Goal: Information Seeking & Learning: Learn about a topic

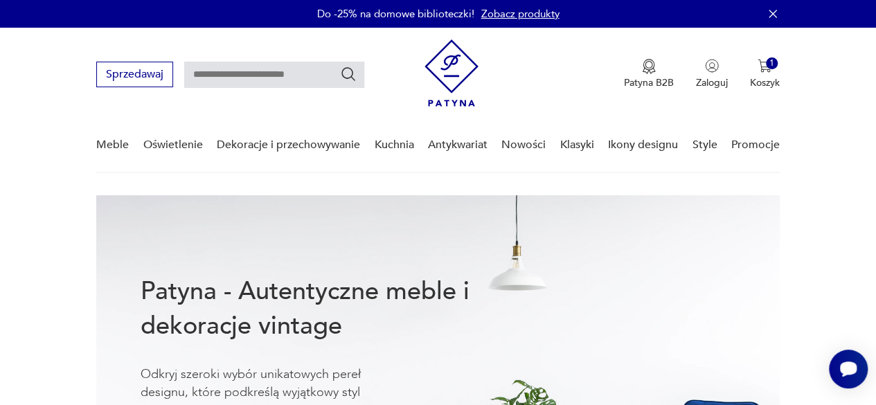
click at [199, 76] on input "text" at bounding box center [274, 75] width 180 height 26
click at [220, 72] on input "**********" at bounding box center [274, 75] width 180 height 26
type input "*********"
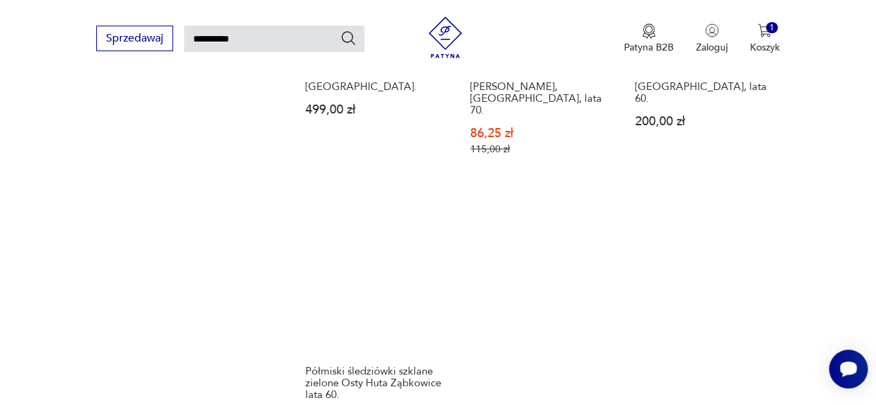
scroll to position [1582, 0]
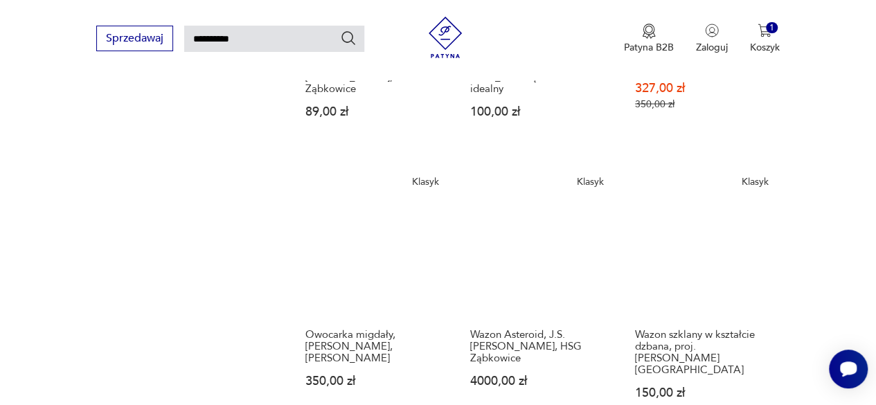
scroll to position [1297, 0]
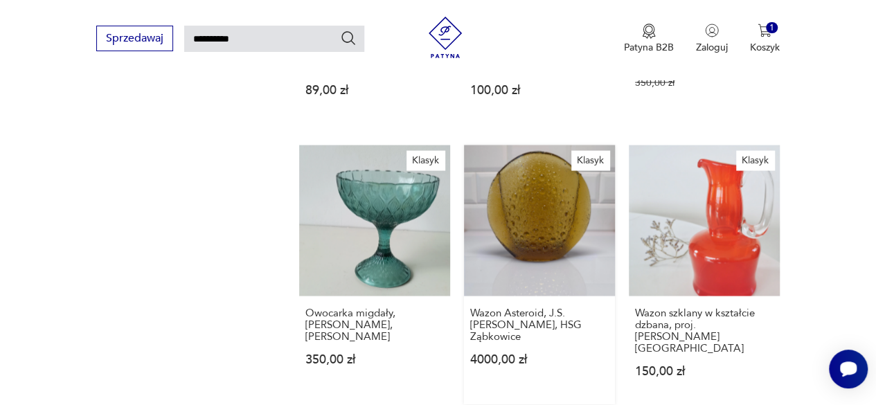
click at [513, 171] on link "Klasyk Wazon Asteroid, J.S. Drost, HSG Ząbkowice 4000,00 zł" at bounding box center [539, 274] width 151 height 259
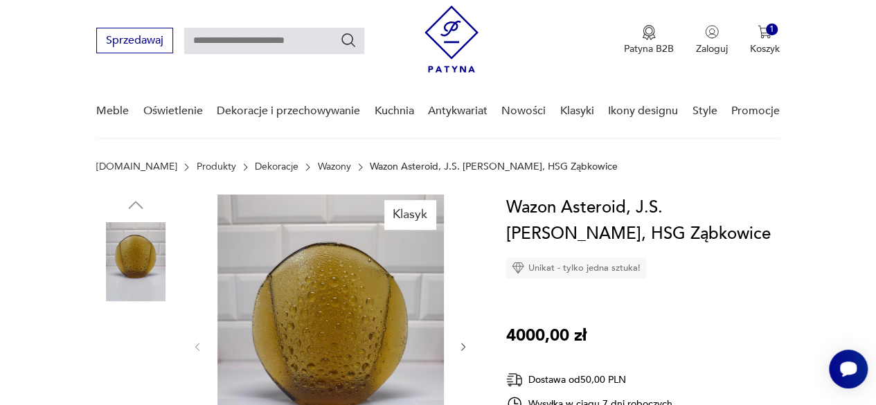
scroll to position [139, 0]
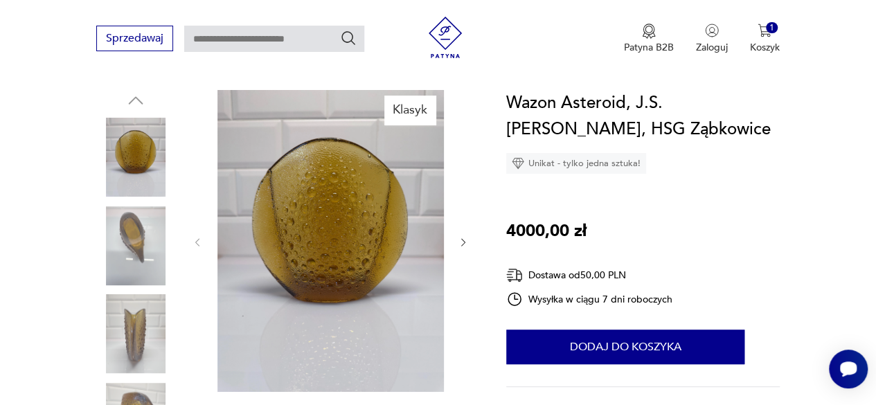
type input "*********"
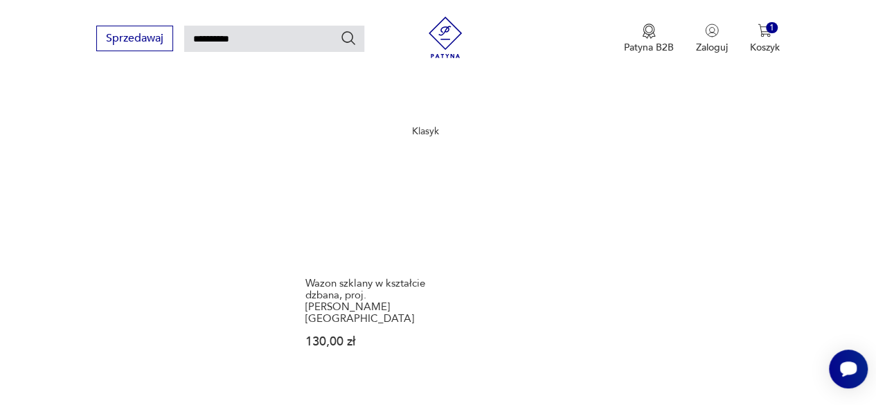
scroll to position [1707, 0]
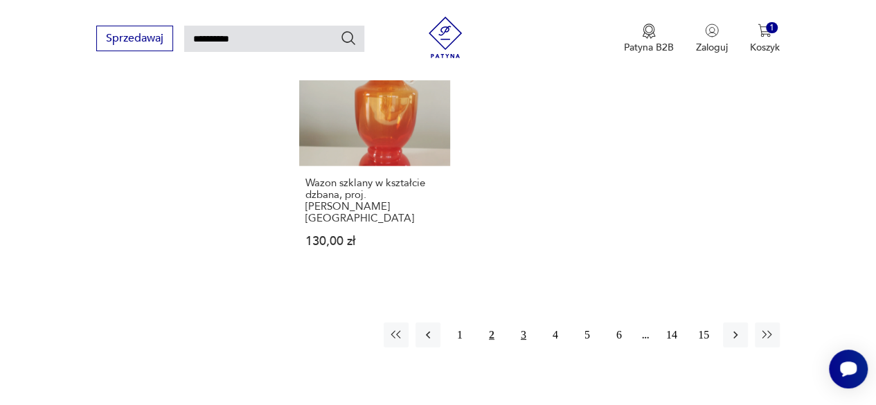
click at [522, 323] on button "3" at bounding box center [523, 335] width 25 height 25
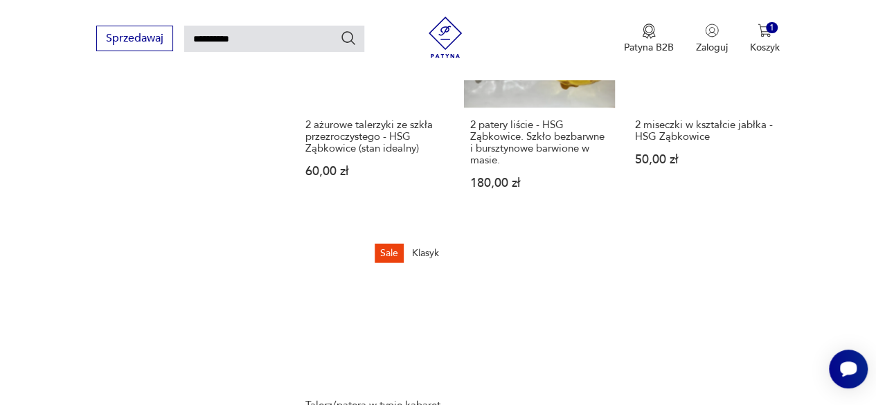
scroll to position [1712, 0]
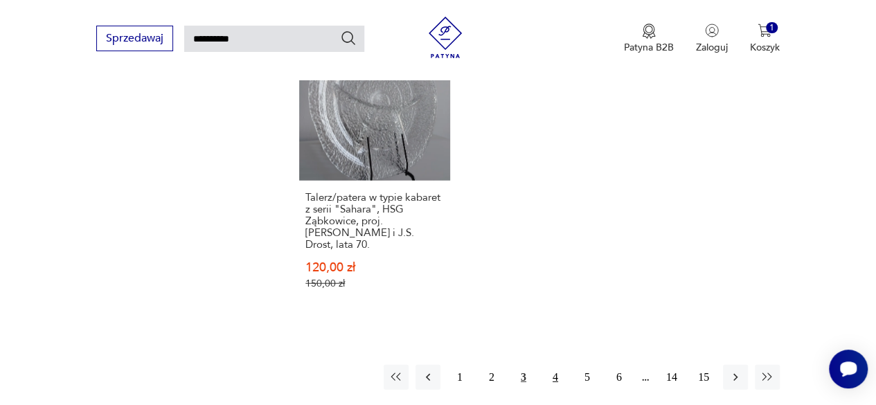
click at [556, 365] on button "4" at bounding box center [555, 377] width 25 height 25
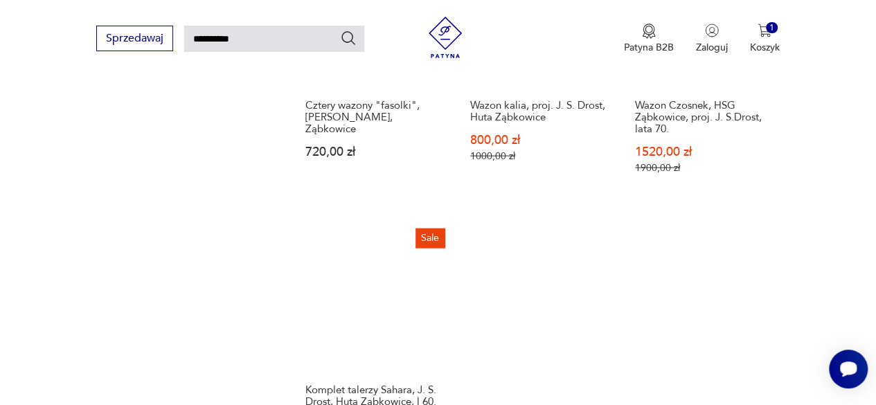
scroll to position [1643, 0]
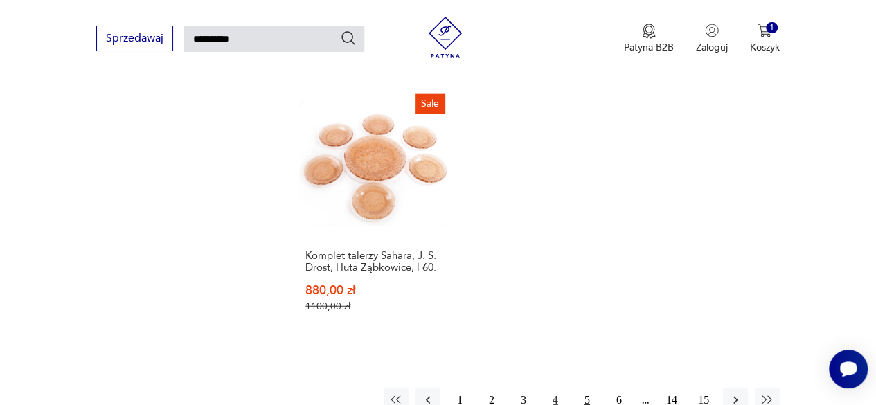
click at [586, 388] on button "5" at bounding box center [587, 400] width 25 height 25
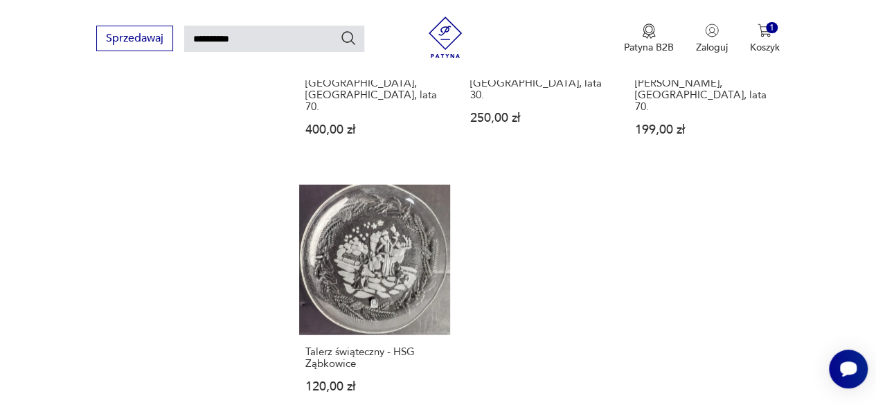
scroll to position [1712, 0]
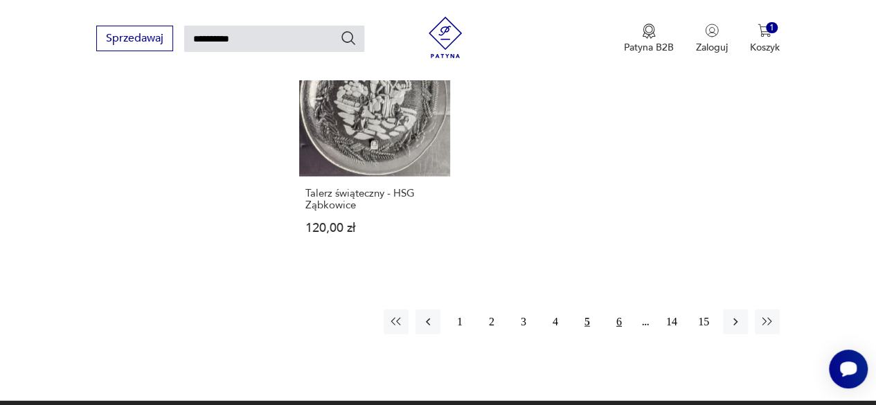
click at [620, 310] on button "6" at bounding box center [619, 322] width 25 height 25
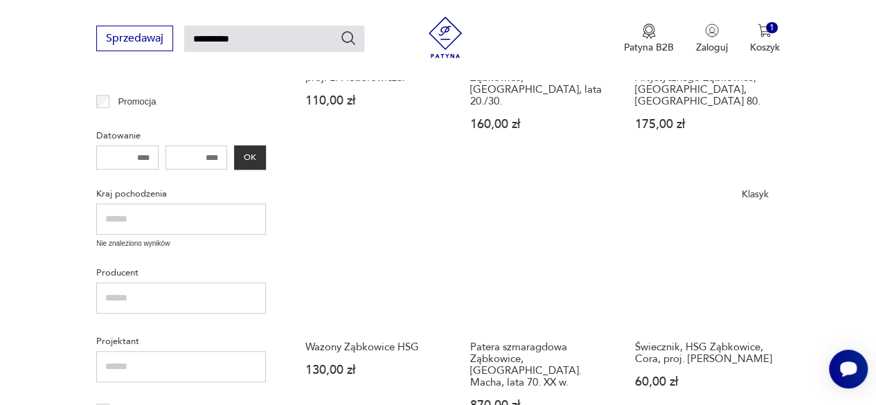
scroll to position [465, 0]
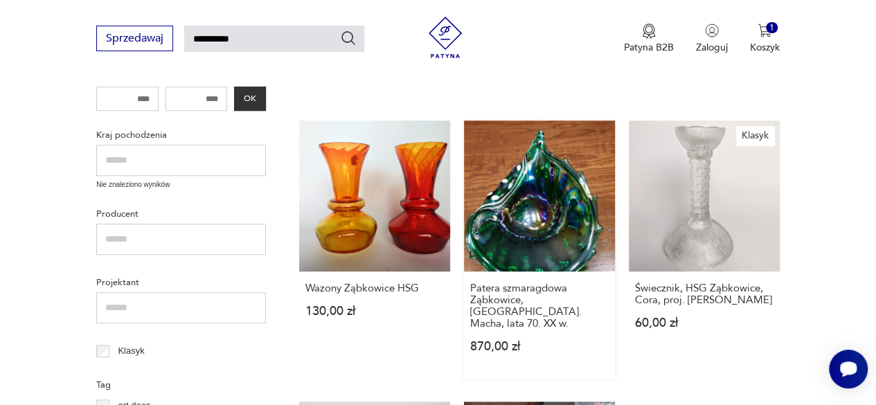
click at [538, 214] on link "Patera szmaragdowa Ząbkowice, [GEOGRAPHIC_DATA]. Macha, lata 70. XX w. 870,00 zł" at bounding box center [539, 250] width 151 height 259
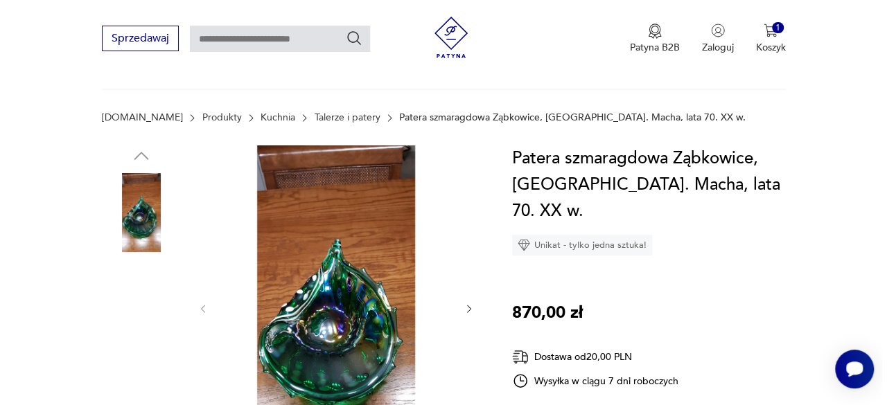
scroll to position [208, 0]
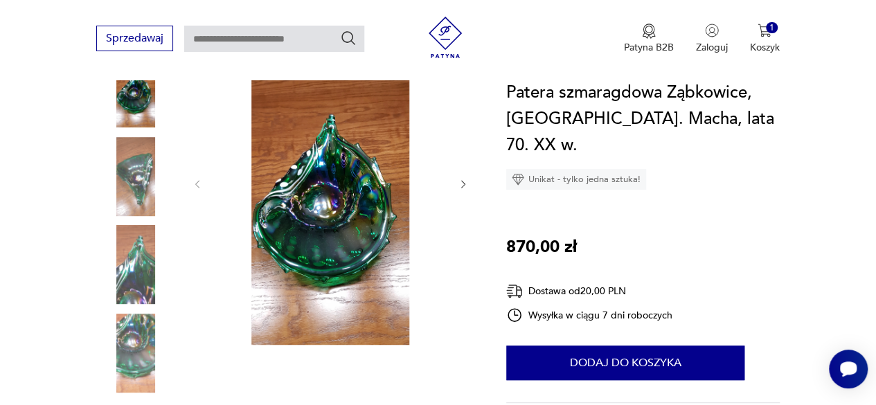
click at [342, 227] on img at bounding box center [331, 183] width 227 height 324
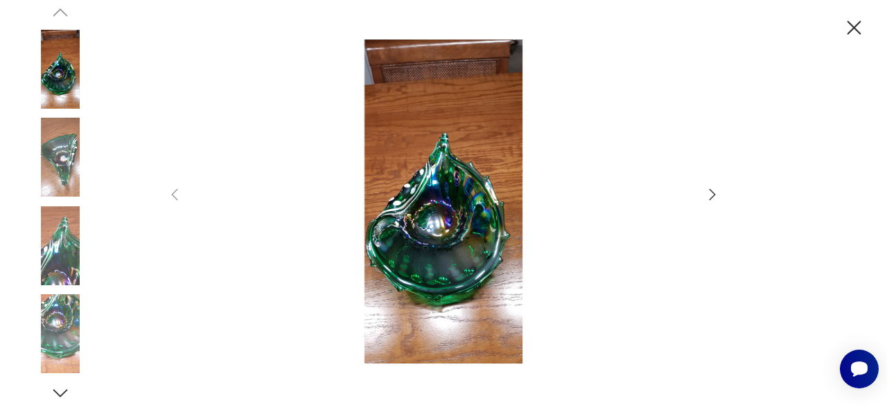
click at [708, 193] on icon "button" at bounding box center [712, 194] width 17 height 17
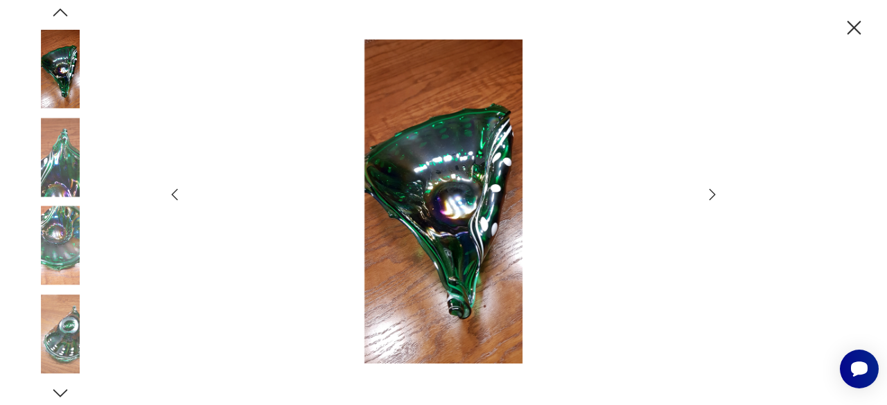
click at [708, 193] on icon "button" at bounding box center [712, 194] width 17 height 17
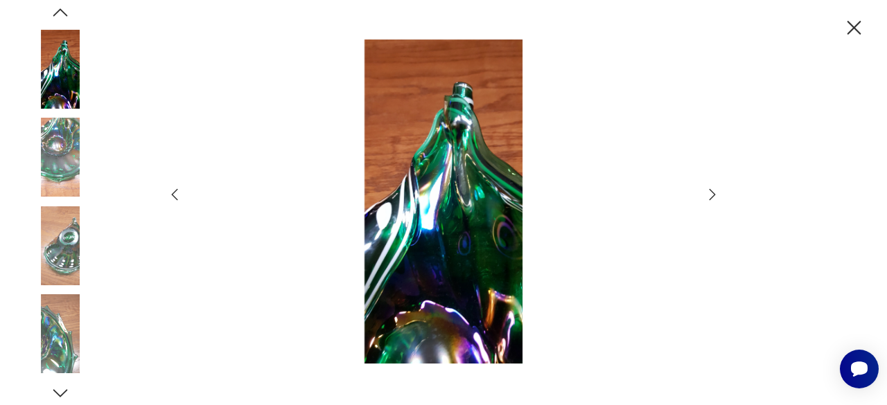
click at [708, 193] on icon "button" at bounding box center [712, 194] width 17 height 17
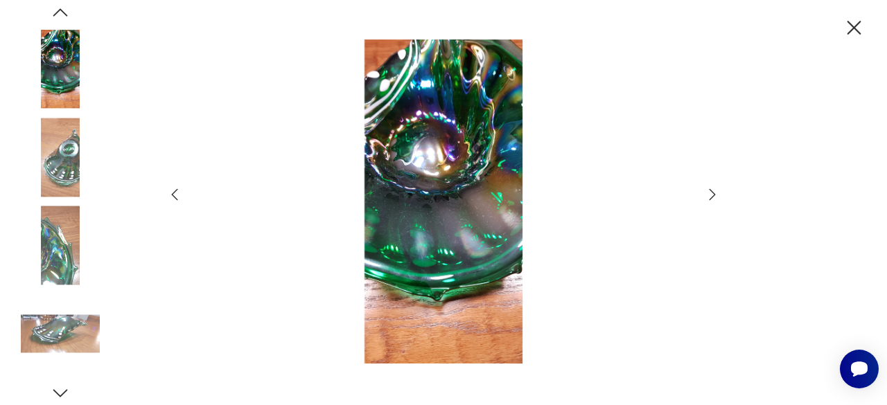
click at [708, 193] on icon "button" at bounding box center [712, 194] width 17 height 17
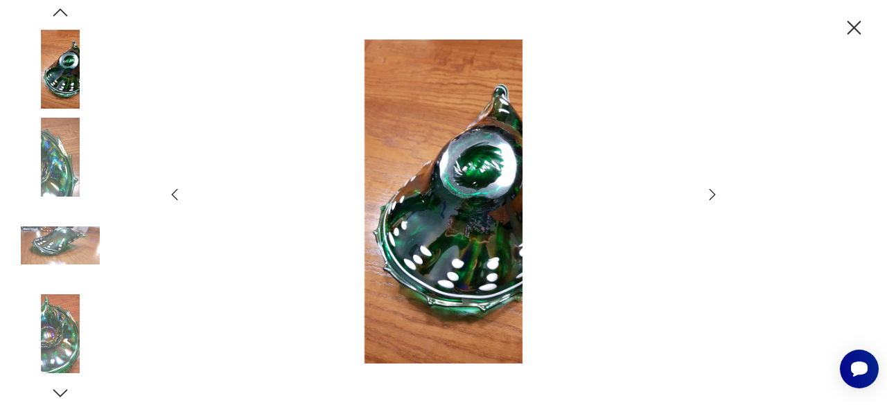
click at [708, 193] on icon "button" at bounding box center [712, 194] width 17 height 17
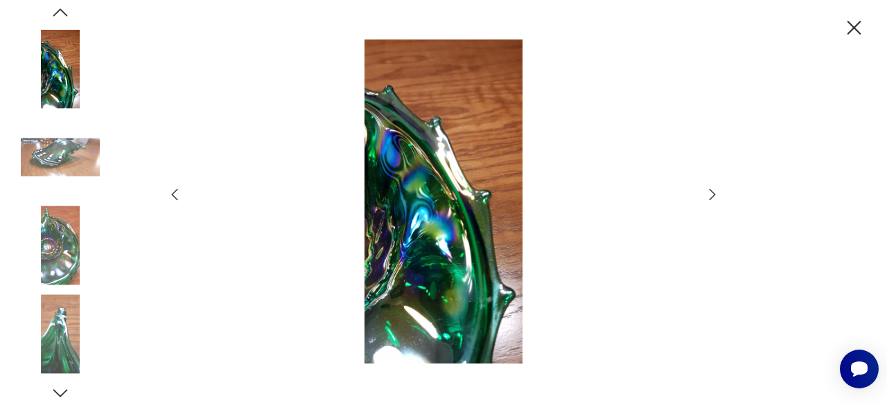
click at [708, 193] on icon "button" at bounding box center [712, 194] width 17 height 17
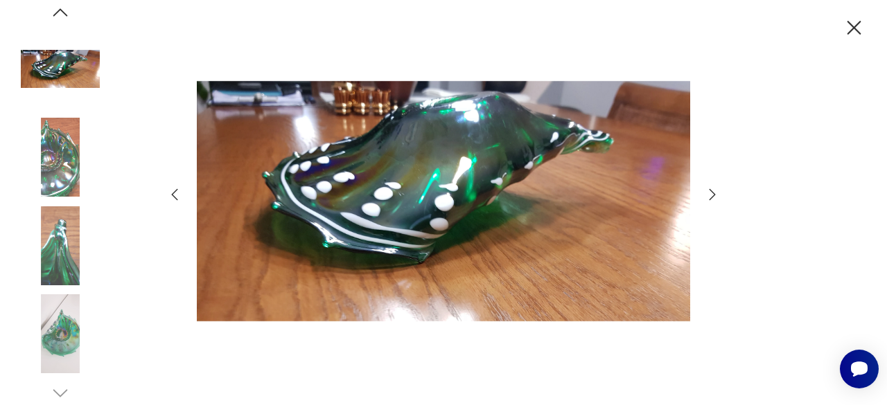
click at [708, 193] on icon "button" at bounding box center [712, 194] width 17 height 17
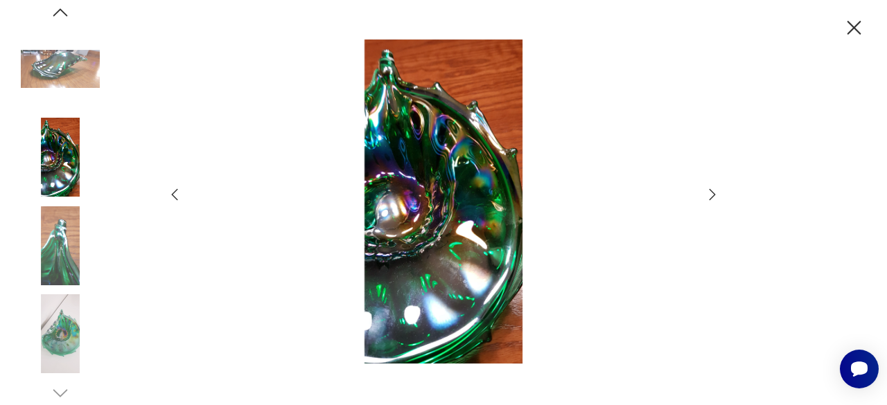
click at [708, 193] on icon "button" at bounding box center [712, 194] width 17 height 17
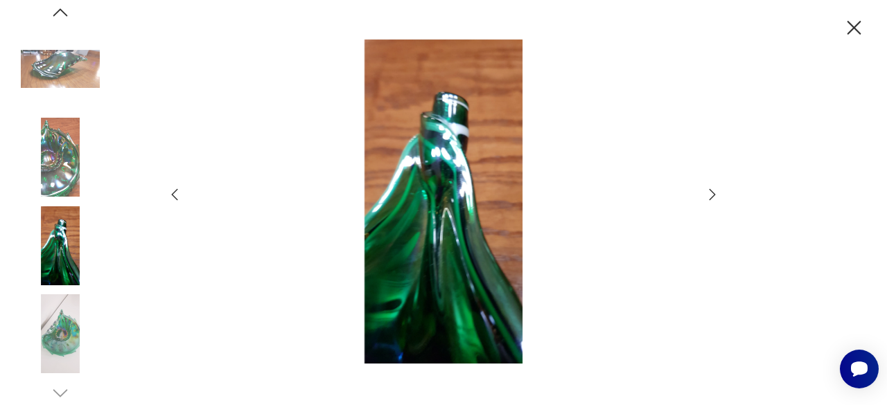
type input "*********"
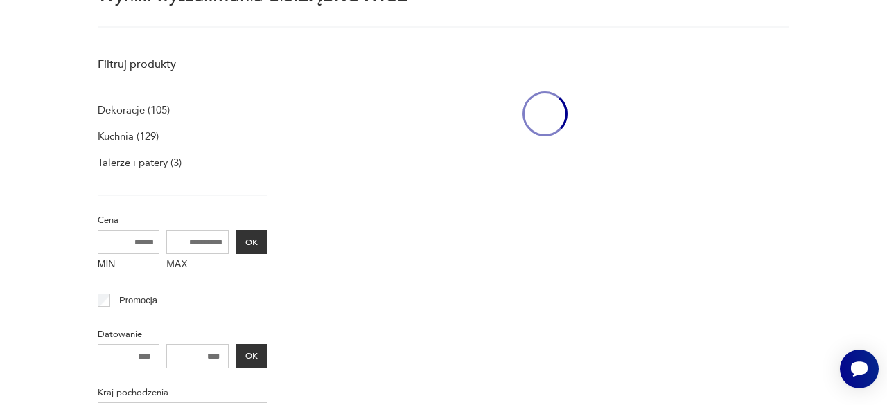
scroll to position [465, 0]
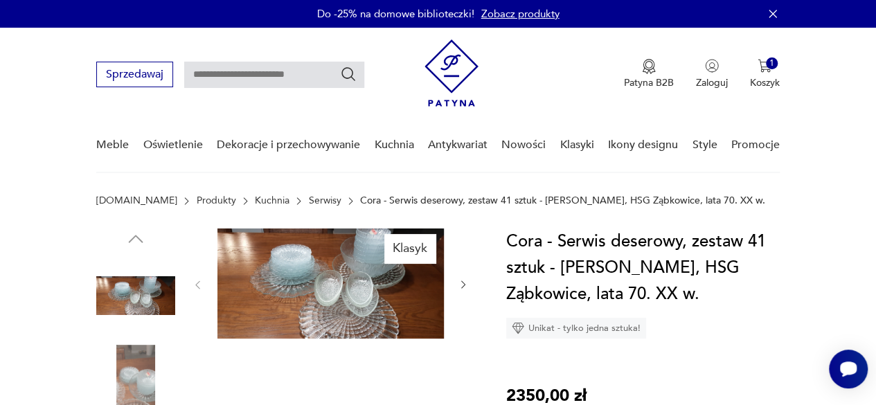
type input "*********"
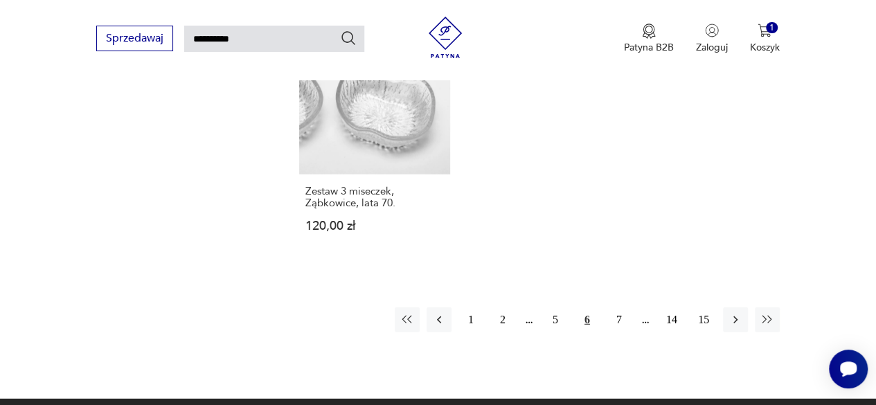
scroll to position [1712, 0]
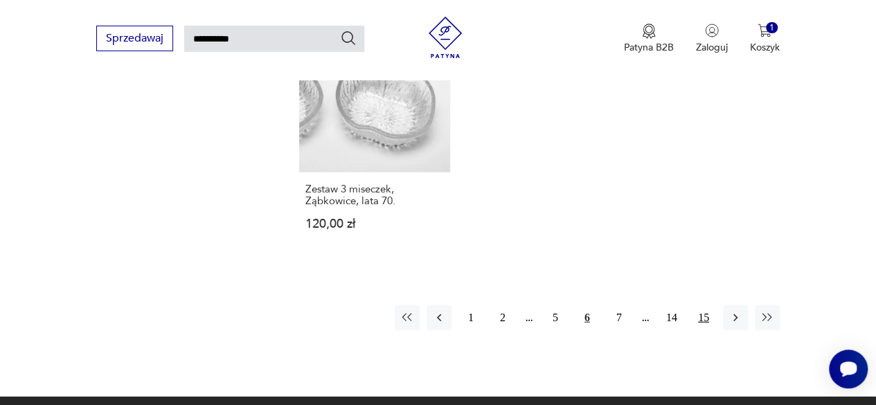
click at [704, 305] on button "15" at bounding box center [703, 317] width 25 height 25
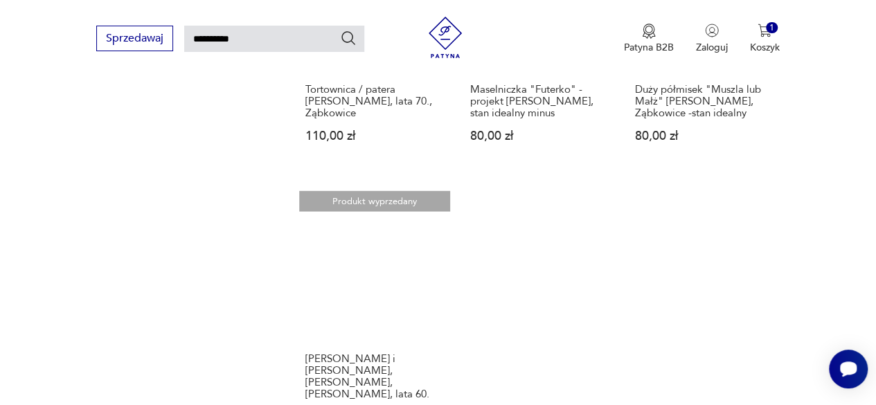
scroll to position [1505, 0]
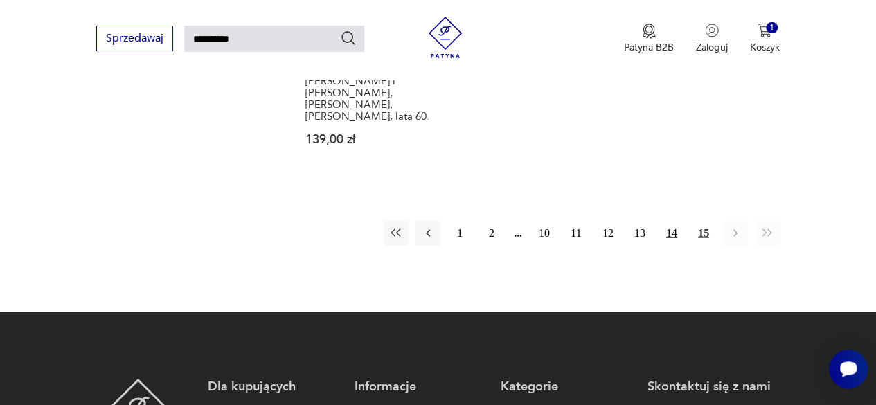
click at [669, 225] on button "14" at bounding box center [671, 233] width 25 height 25
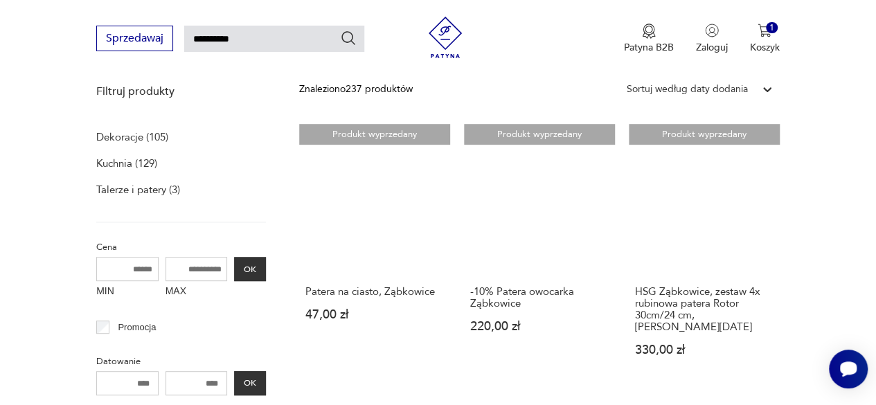
scroll to position [258, 0]
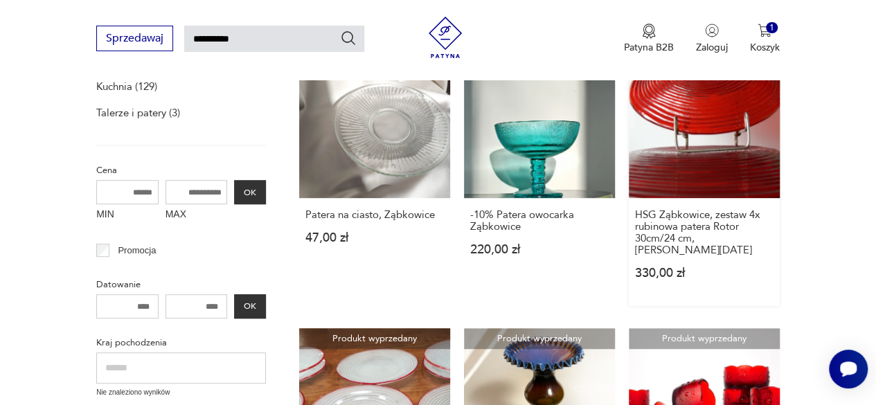
click at [709, 143] on link "Produkt wyprzedany HSG Ząbkowice, zestaw 4x rubinowa patera Rotor 30cm/24 cm, […" at bounding box center [704, 176] width 151 height 259
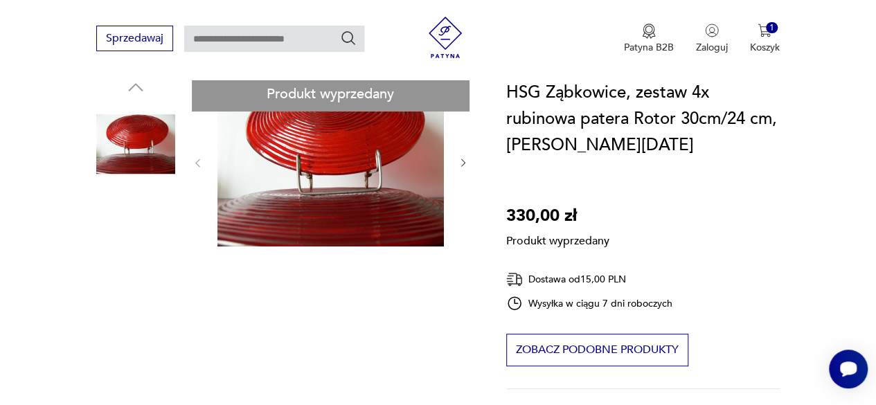
scroll to position [277, 0]
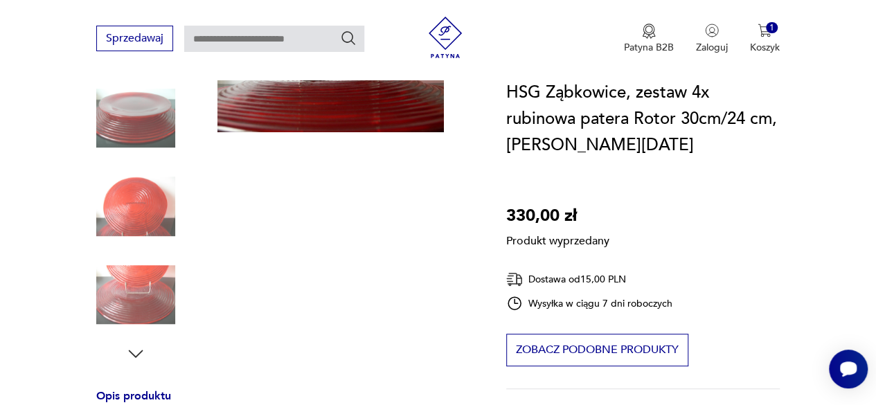
type input "*********"
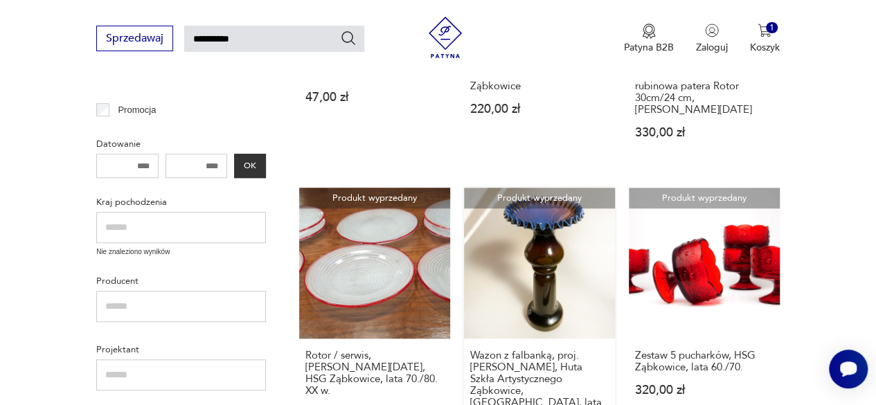
scroll to position [465, 0]
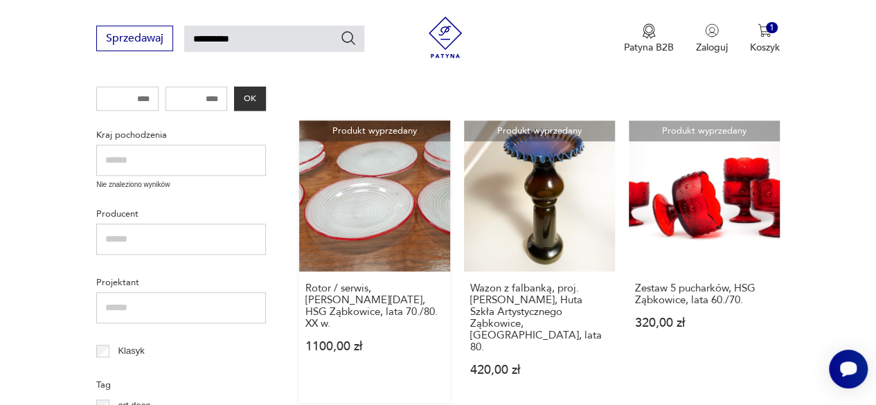
click at [374, 229] on link "Produkt wyprzedany Rotor / serwis, [PERSON_NAME][DATE], HSG Ząbkowice, lata 70.…" at bounding box center [374, 262] width 151 height 283
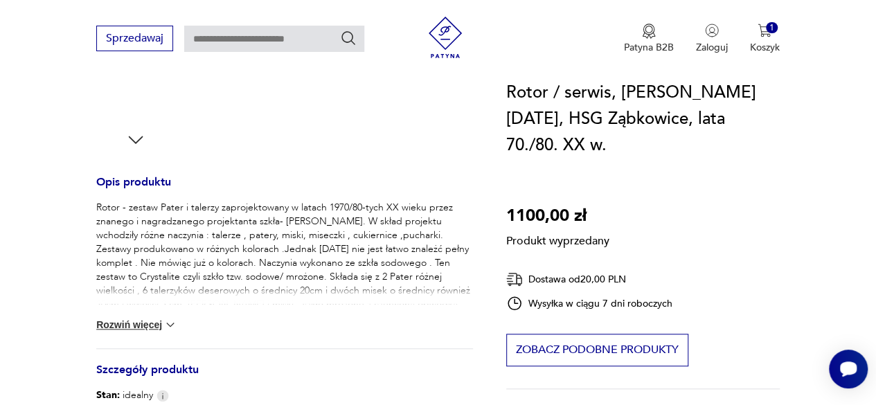
scroll to position [554, 0]
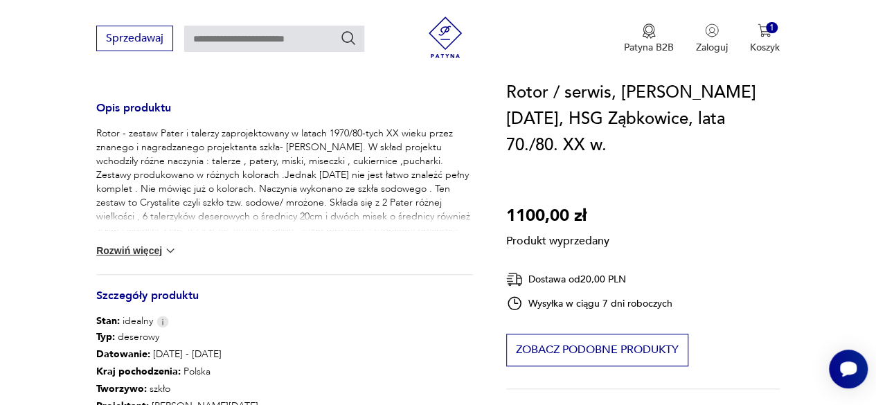
click at [173, 251] on img at bounding box center [170, 251] width 14 height 14
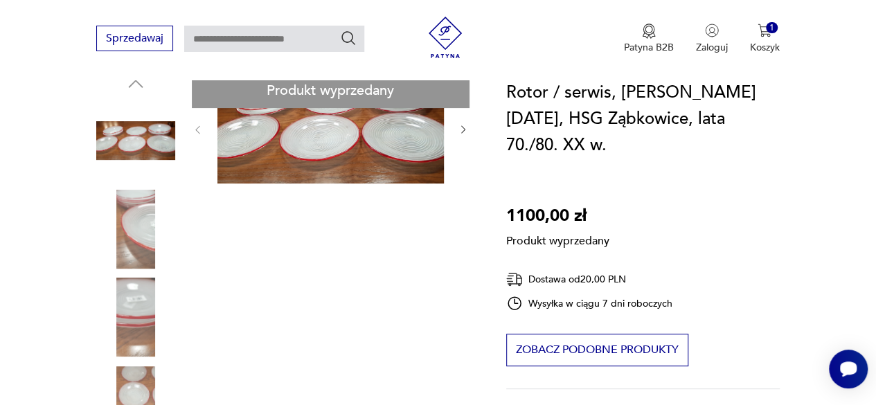
scroll to position [69, 0]
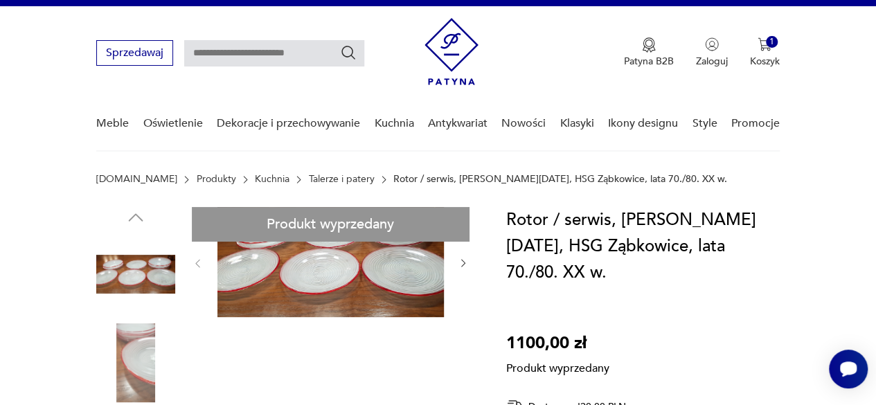
scroll to position [0, 0]
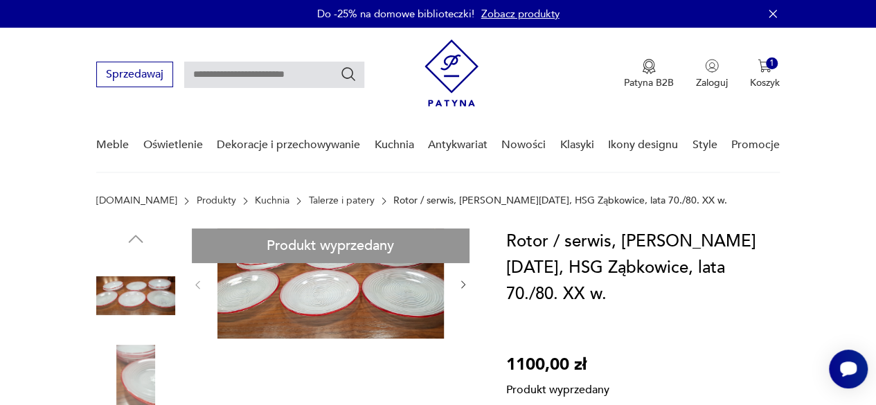
type input "*********"
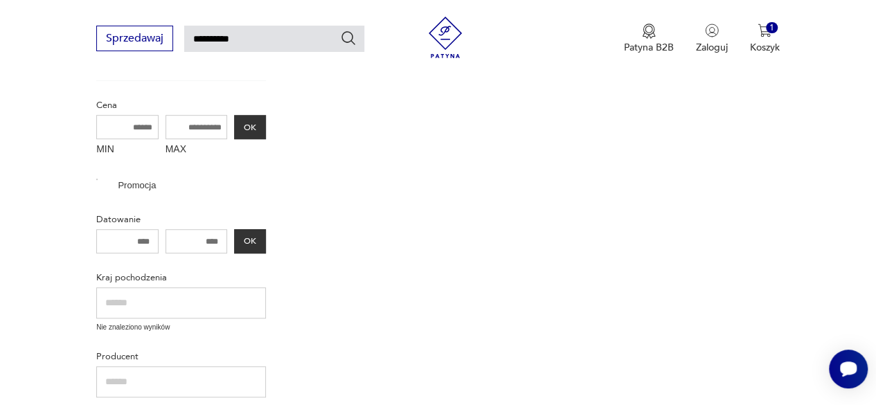
scroll to position [465, 0]
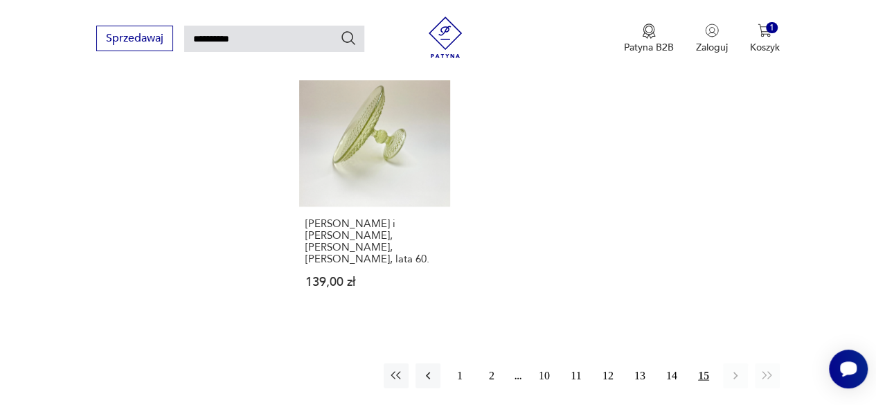
scroll to position [1227, 0]
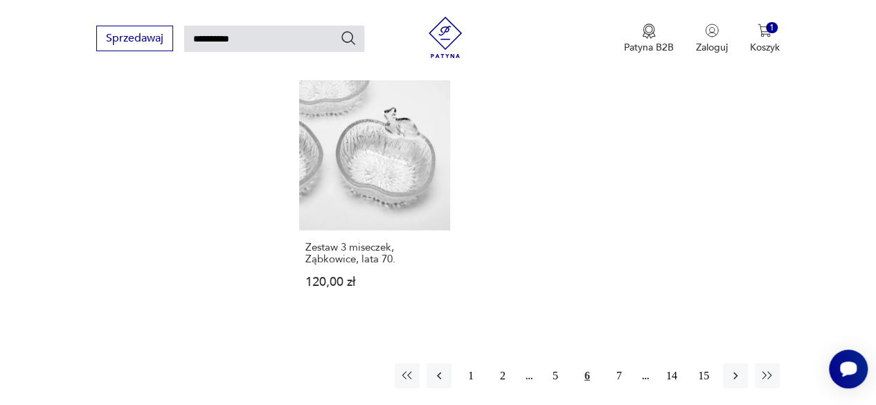
scroll to position [1712, 0]
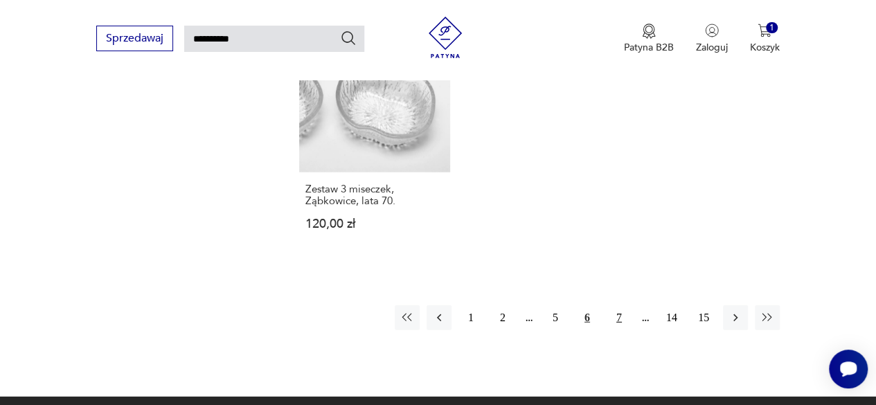
click at [619, 305] on button "7" at bounding box center [619, 317] width 25 height 25
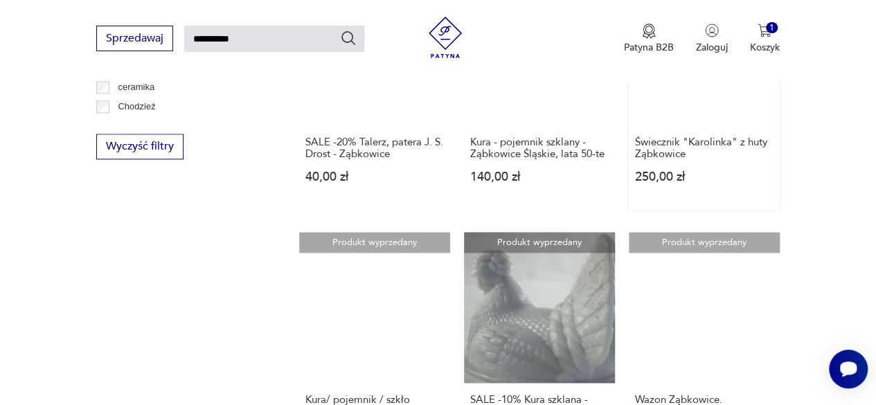
scroll to position [743, 0]
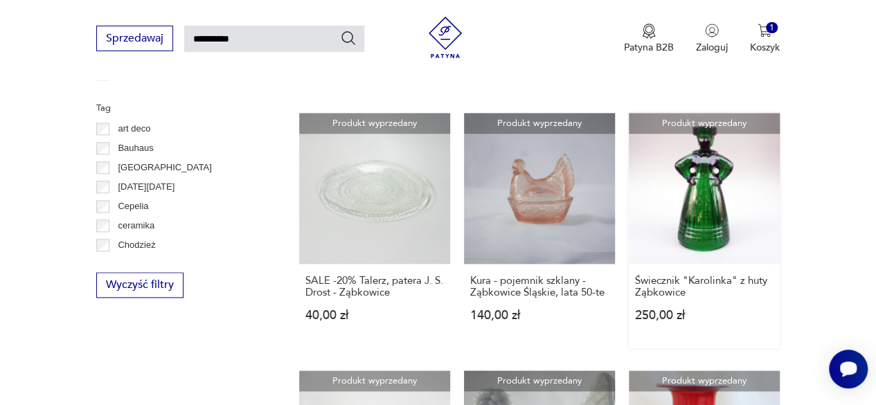
click at [726, 208] on link "Produkt wyprzedany Świecznik "Karolinka" z huty Ząbkowice 250,00 zł" at bounding box center [704, 231] width 151 height 236
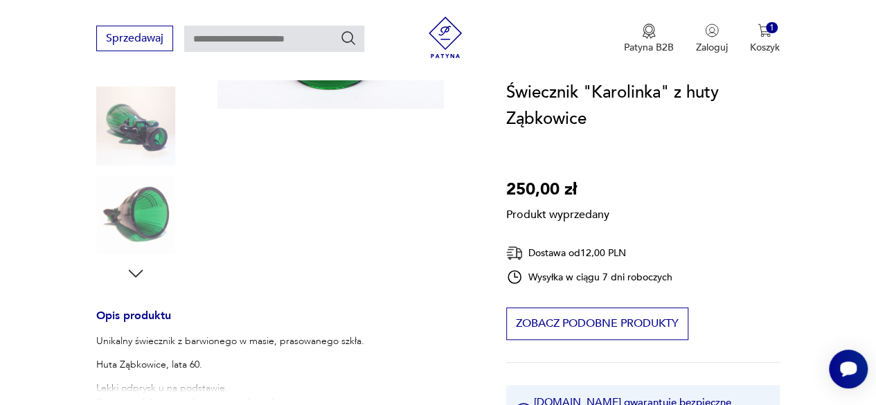
scroll to position [554, 0]
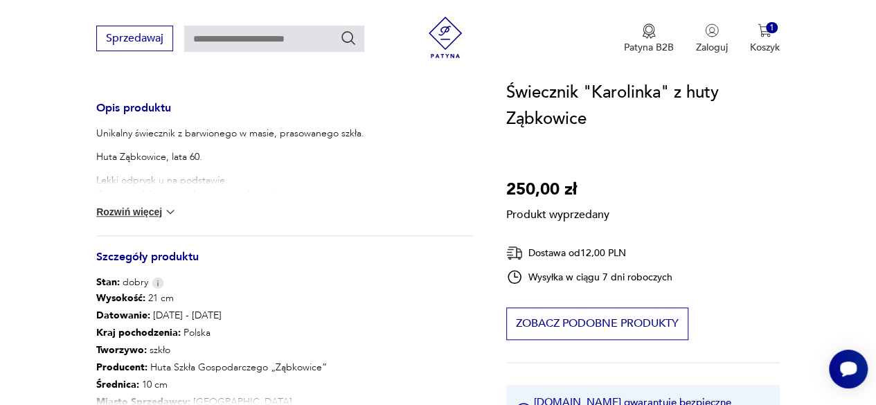
click at [119, 215] on button "Rozwiń więcej" at bounding box center [136, 212] width 80 height 14
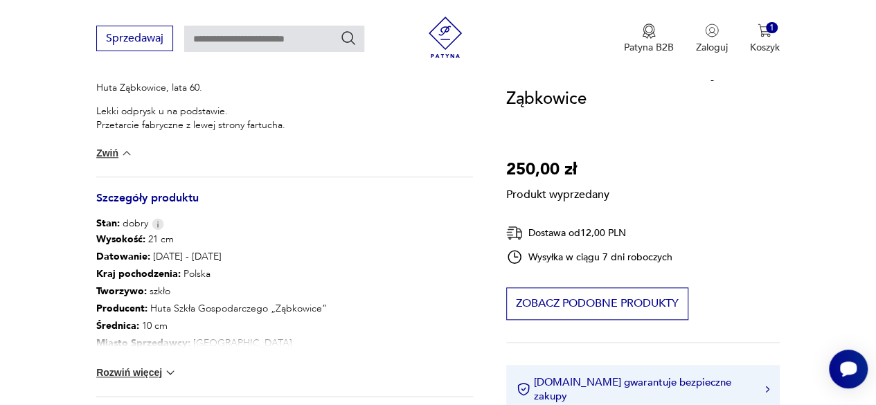
scroll to position [762, 0]
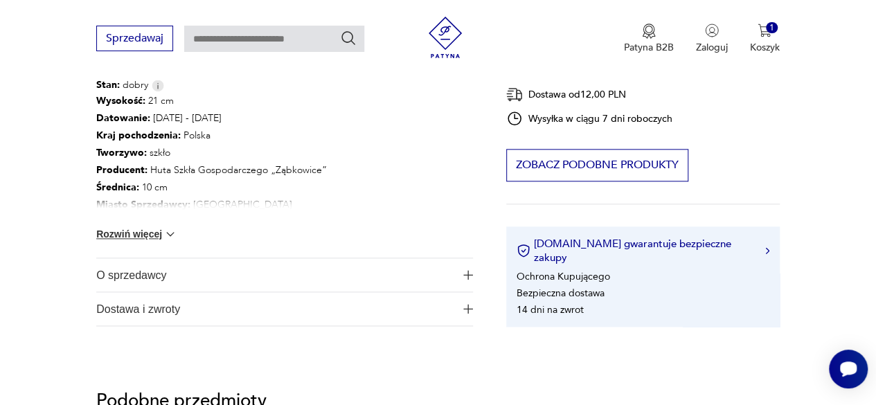
click at [133, 233] on button "Rozwiń więcej" at bounding box center [136, 234] width 80 height 14
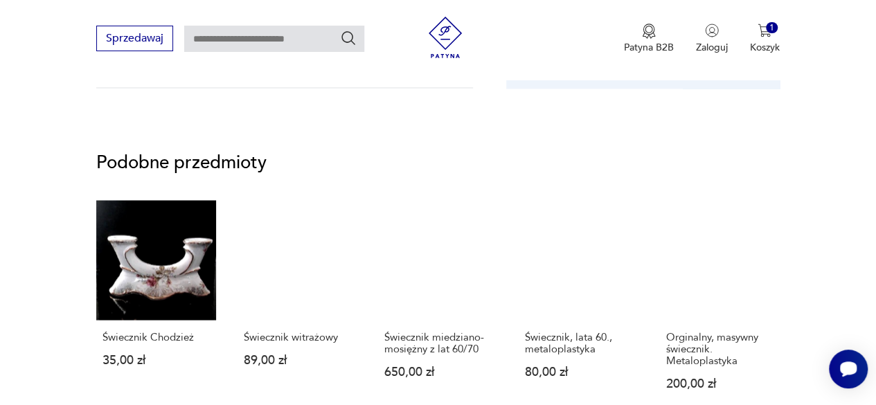
scroll to position [1039, 0]
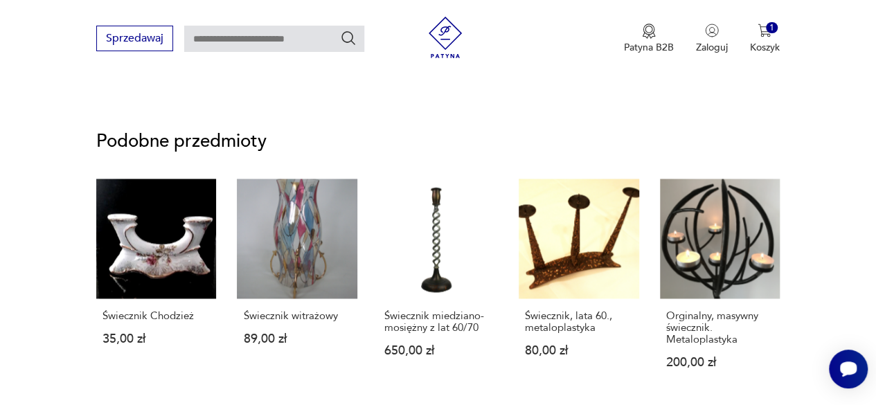
type input "*********"
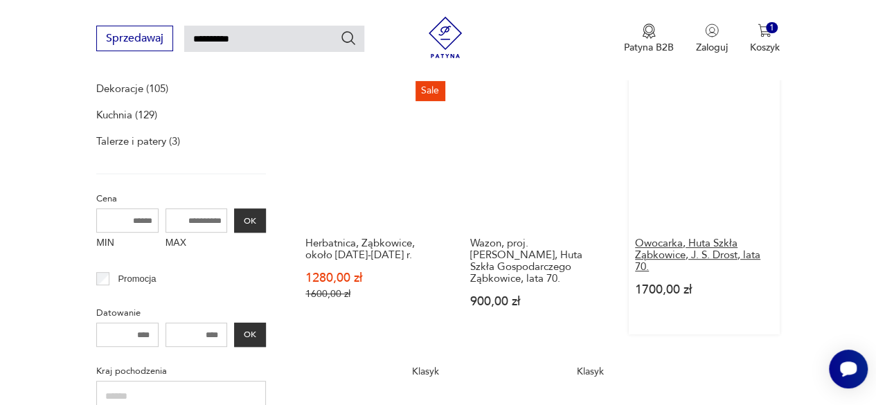
scroll to position [208, 0]
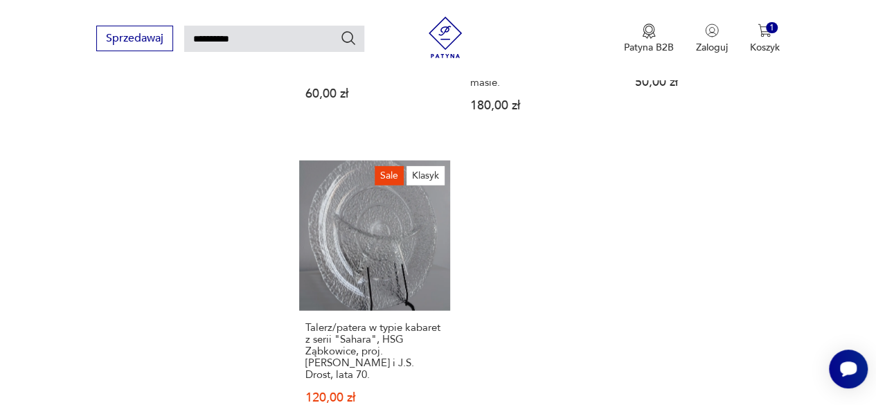
scroll to position [50, 0]
